Goal: Task Accomplishment & Management: Use online tool/utility

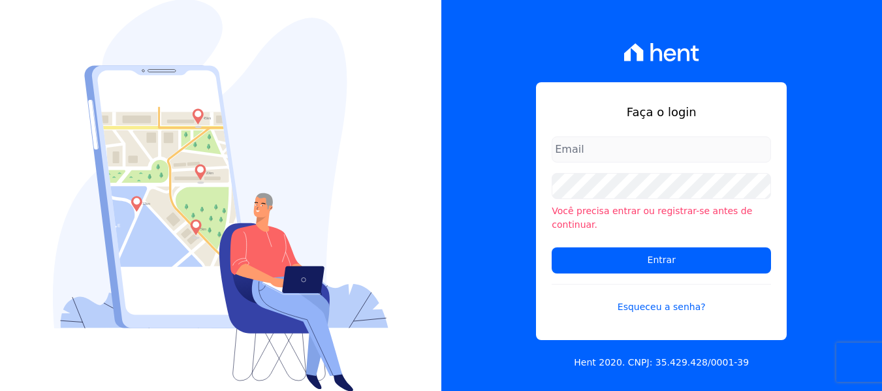
type input "amanda.piquini@quattroconstrutora.com.br"
click at [629, 163] on input "amanda.piquini@quattroconstrutora.com.br" at bounding box center [661, 149] width 219 height 26
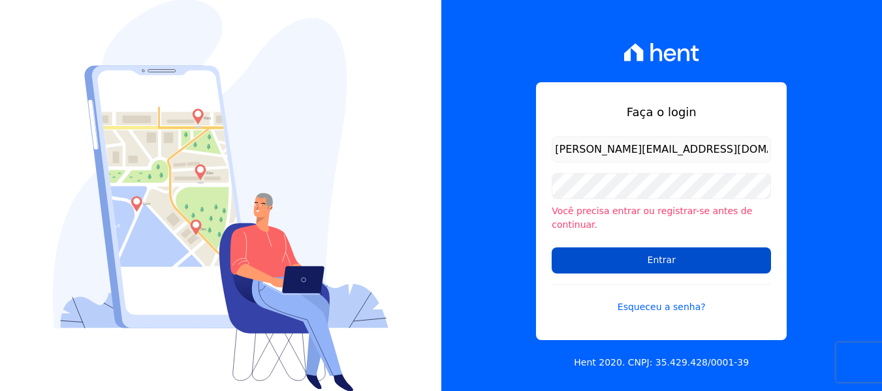
click at [577, 249] on input "Entrar" at bounding box center [661, 260] width 219 height 26
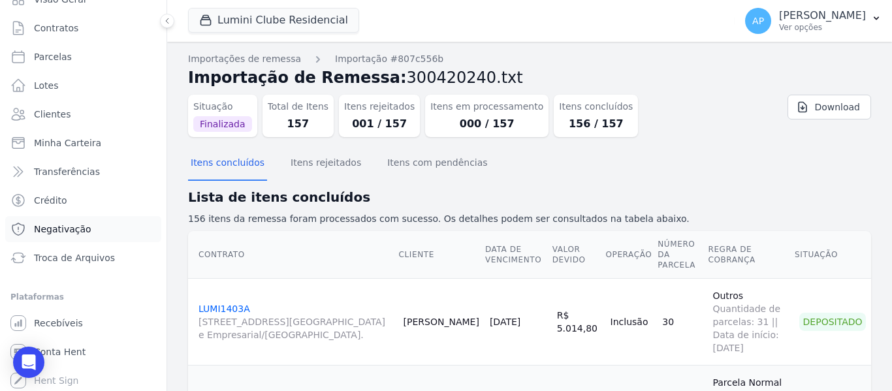
scroll to position [56, 0]
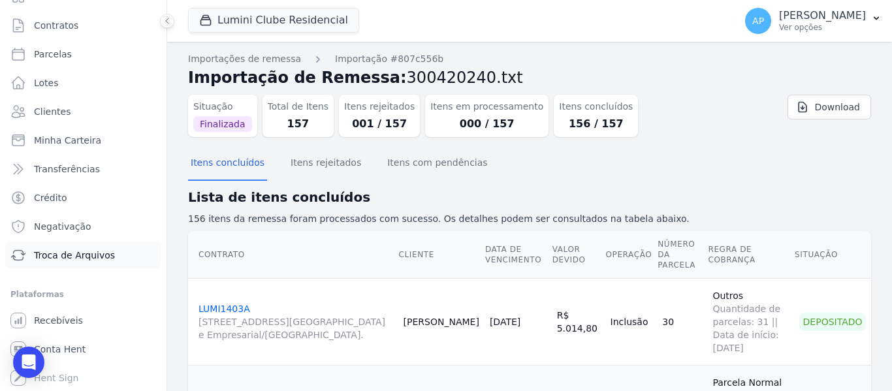
click at [69, 250] on span "Troca de Arquivos" at bounding box center [74, 255] width 81 height 13
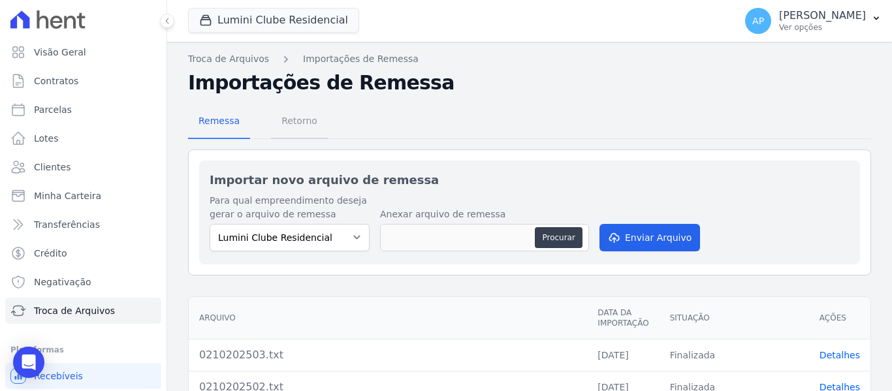
click at [307, 131] on span "Retorno" at bounding box center [300, 121] width 52 height 26
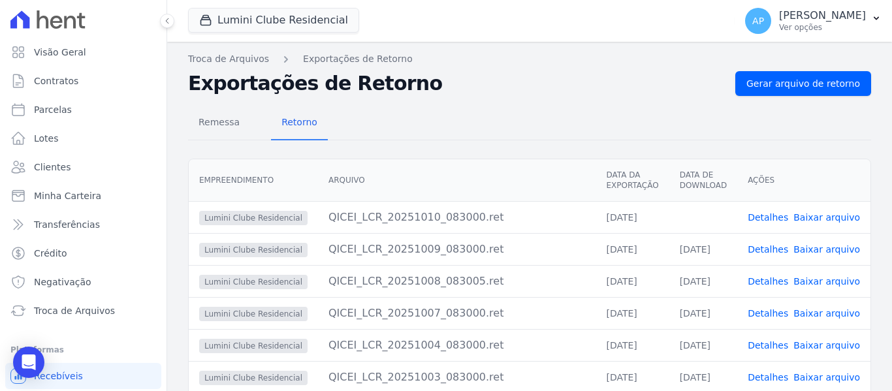
click at [837, 220] on link "Baixar arquivo" at bounding box center [826, 217] width 67 height 10
click at [304, 34] on div "Lumini Clube Residencial Quattro Lumini Clube Residencial Lumini Residencial 3 …" at bounding box center [458, 20] width 541 height 43
click at [295, 25] on button "Lumini Clube Residencial" at bounding box center [273, 20] width 171 height 25
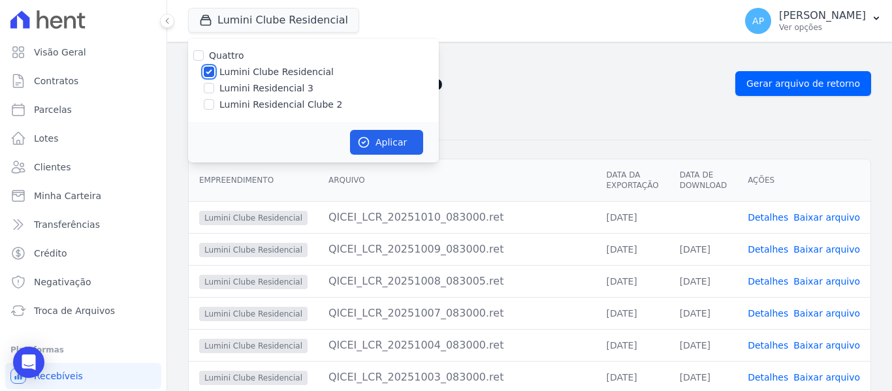
click at [210, 69] on input "Lumini Clube Residencial" at bounding box center [209, 72] width 10 height 10
checkbox input "false"
click at [210, 108] on input "Lumini Residencial Clube 2" at bounding box center [209, 104] width 10 height 10
checkbox input "true"
click at [370, 148] on icon "button" at bounding box center [363, 142] width 13 height 13
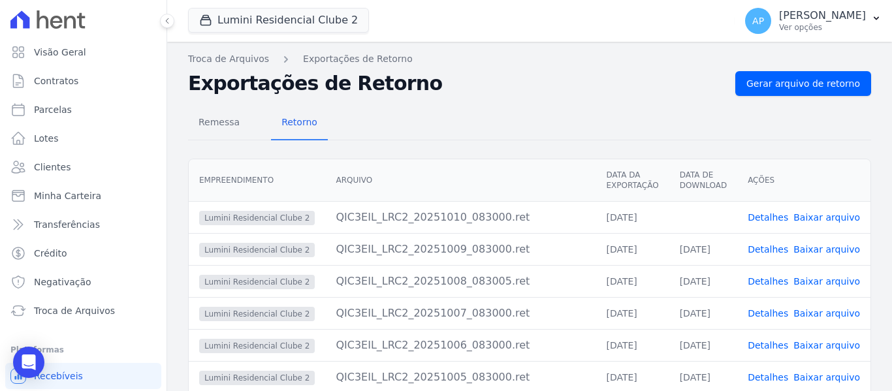
click at [820, 216] on link "Baixar arquivo" at bounding box center [826, 217] width 67 height 10
click at [321, 23] on button "Lumini Residencial Clube 2" at bounding box center [278, 20] width 181 height 25
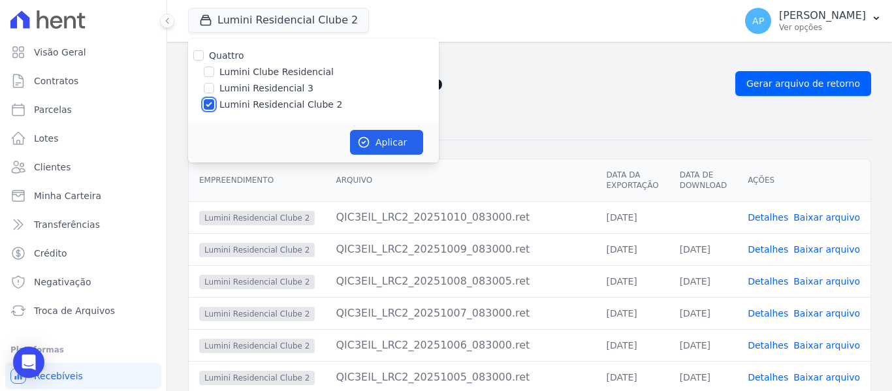
click at [204, 104] on input "Lumini Residencial Clube 2" at bounding box center [209, 104] width 10 height 10
checkbox input "false"
click at [210, 89] on input "Lumini Residencial 3" at bounding box center [209, 88] width 10 height 10
checkbox input "true"
click at [386, 146] on button "Aplicar" at bounding box center [386, 142] width 73 height 25
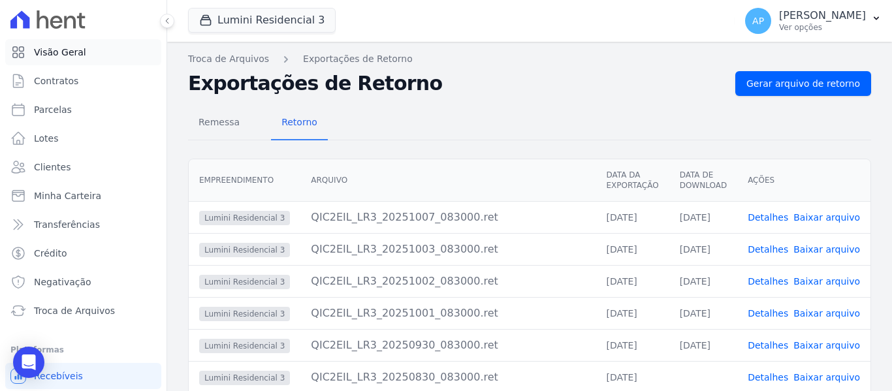
click at [55, 59] on link "Visão Geral" at bounding box center [83, 52] width 156 height 26
